Goal: Transaction & Acquisition: Obtain resource

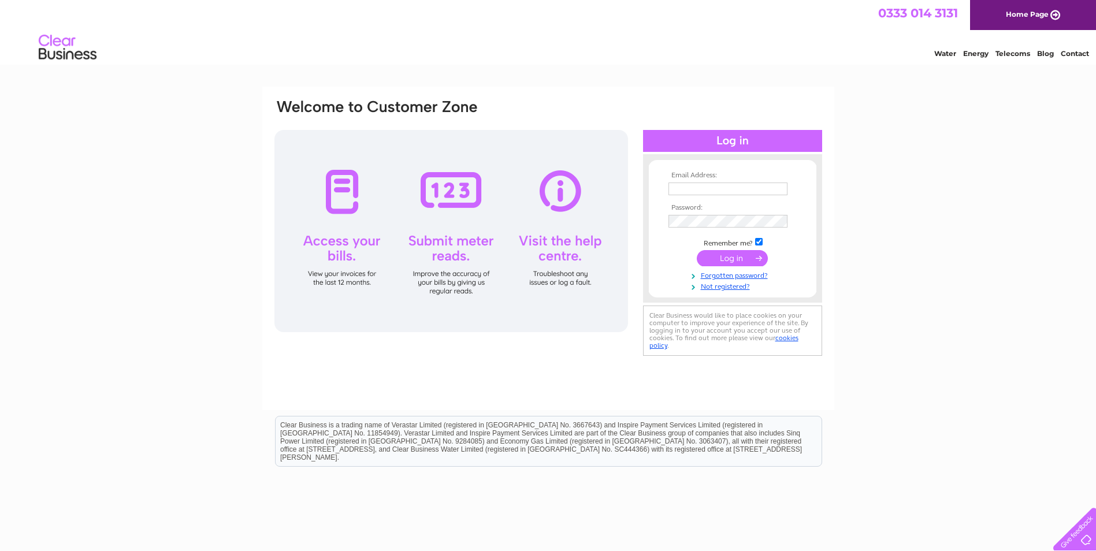
type input "[EMAIL_ADDRESS][DOMAIN_NAME]"
click at [734, 254] on input "submit" at bounding box center [732, 258] width 71 height 16
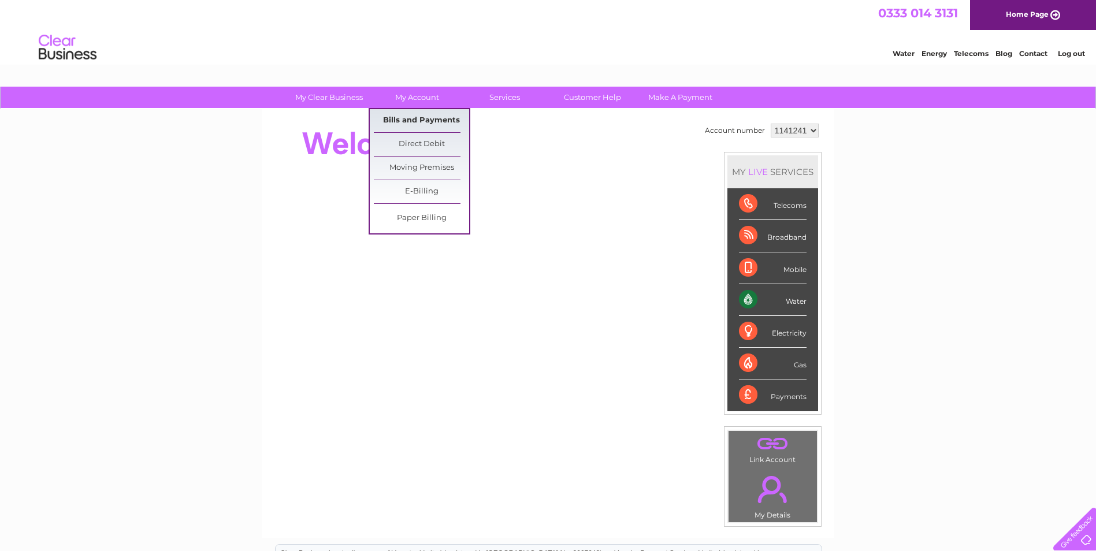
click at [423, 114] on link "Bills and Payments" at bounding box center [421, 120] width 95 height 23
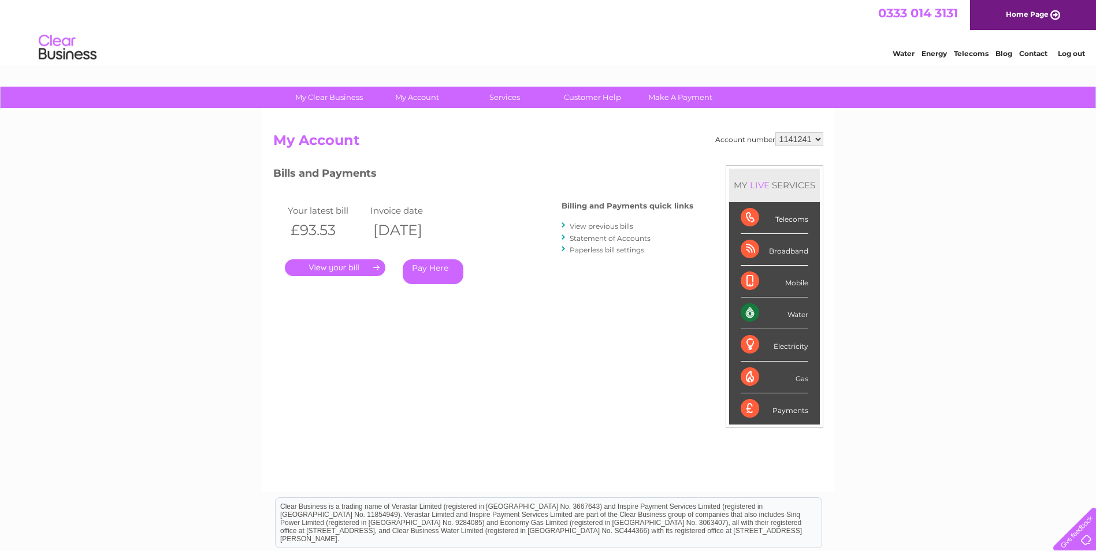
click at [323, 269] on link "." at bounding box center [335, 267] width 101 height 17
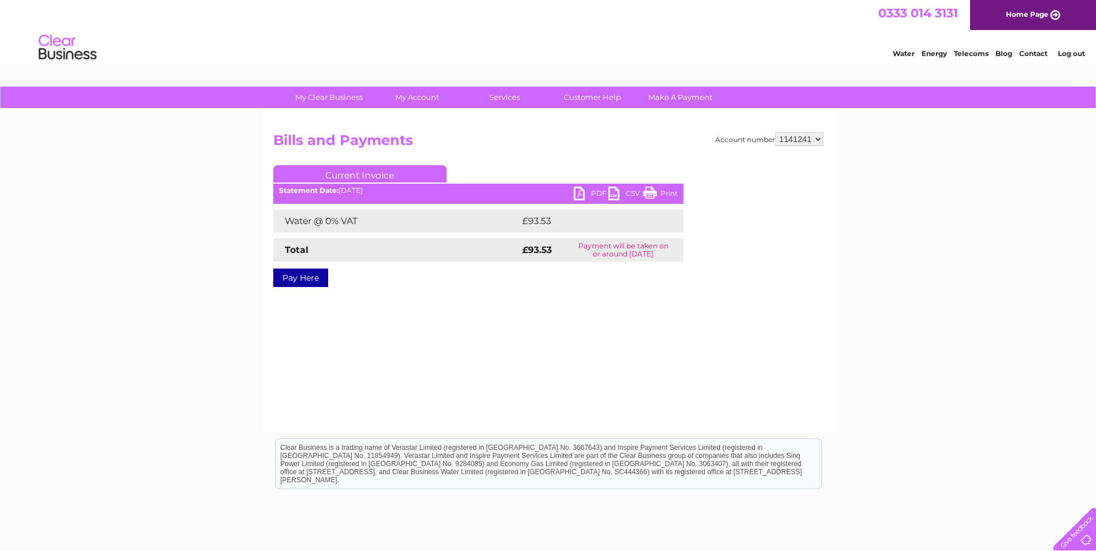
click at [590, 189] on link "PDF" at bounding box center [591, 195] width 35 height 17
